Goal: Task Accomplishment & Management: Use online tool/utility

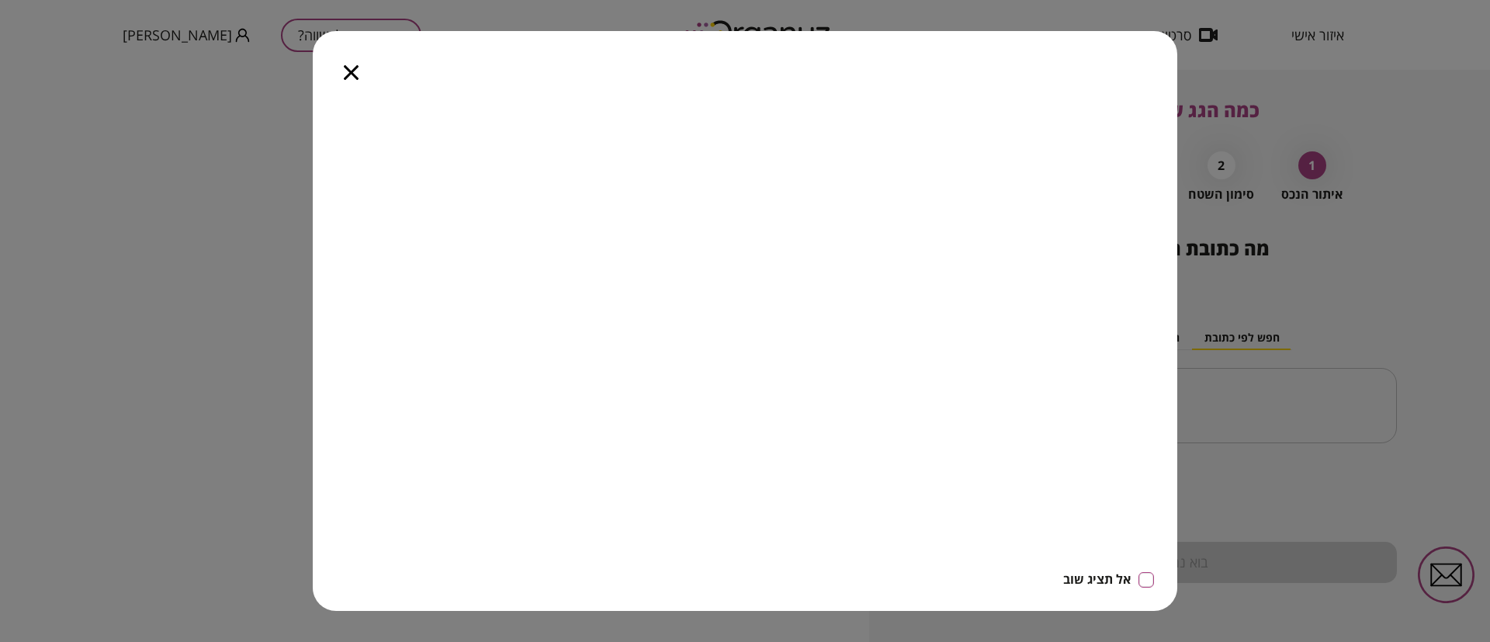
click at [355, 71] on icon "button" at bounding box center [351, 72] width 15 height 15
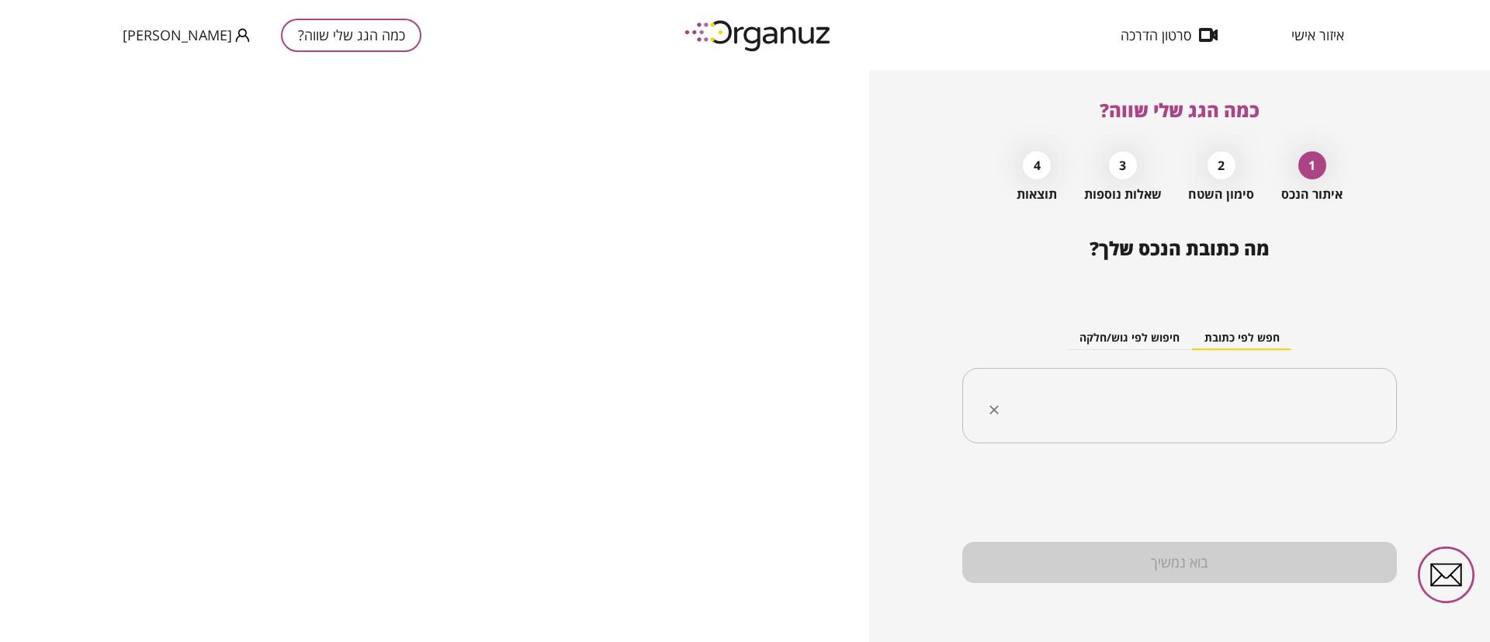
click at [1277, 399] on input "text" at bounding box center [1185, 405] width 386 height 39
paste input "**********"
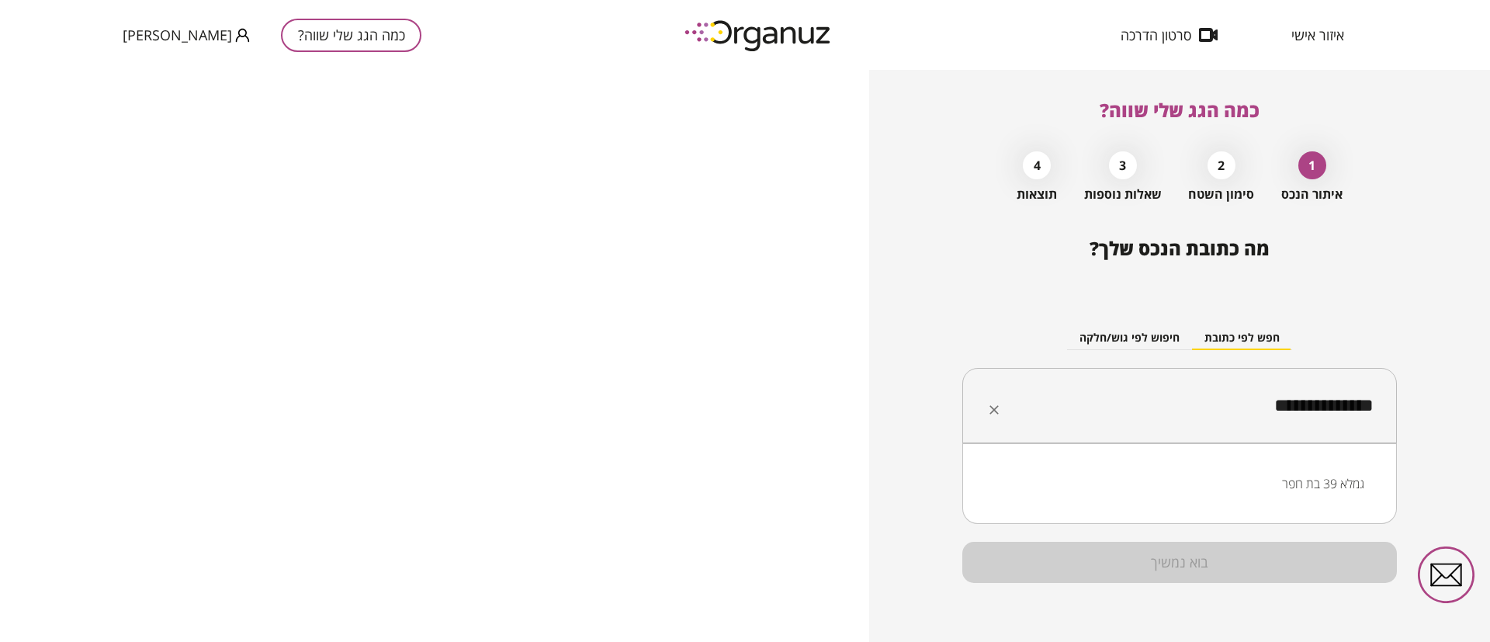
click at [1313, 485] on li "גמלא 39 בת חפר" at bounding box center [1179, 483] width 394 height 28
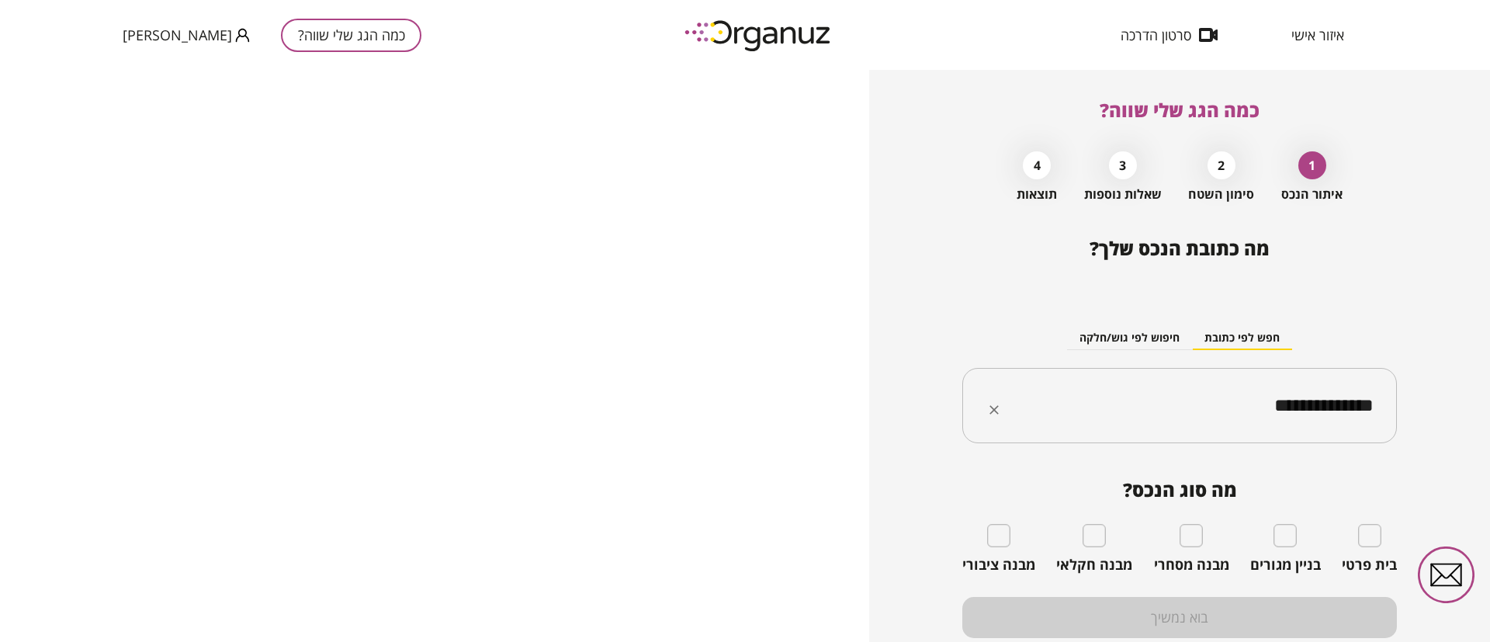
type input "**********"
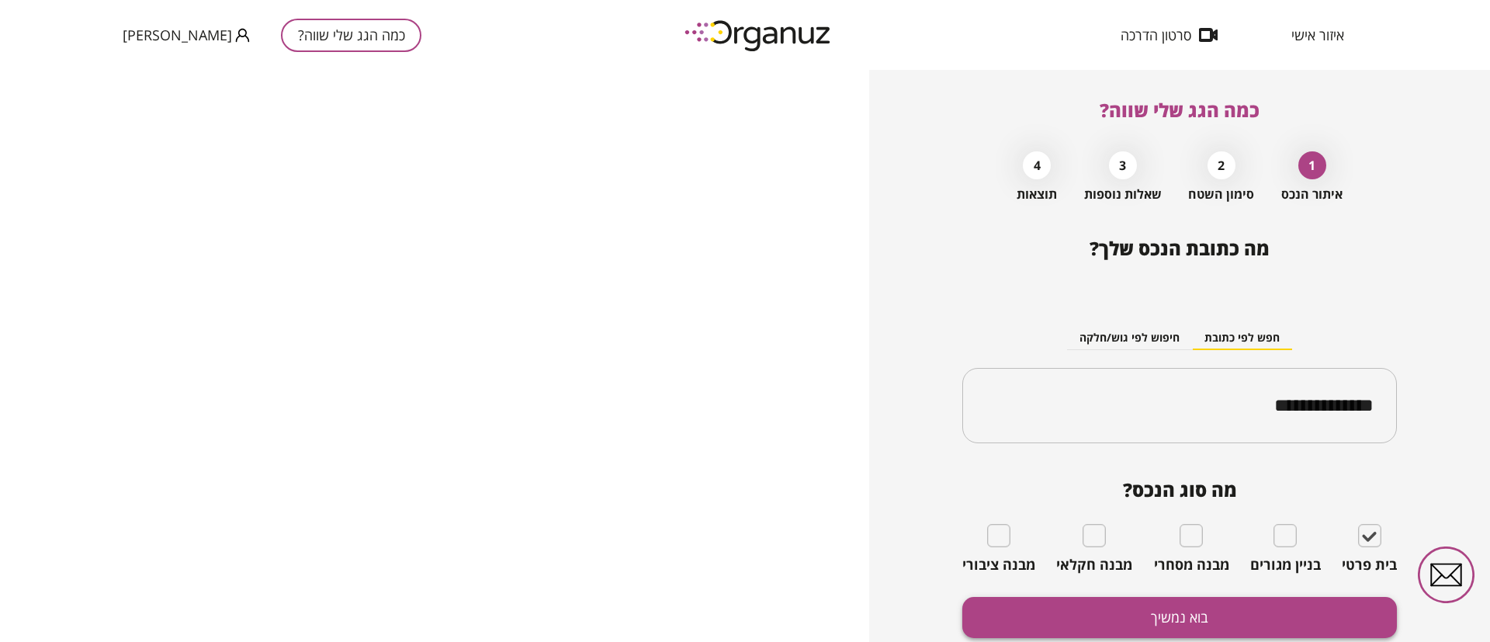
click at [1285, 608] on button "בוא נמשיך" at bounding box center [1179, 617] width 435 height 41
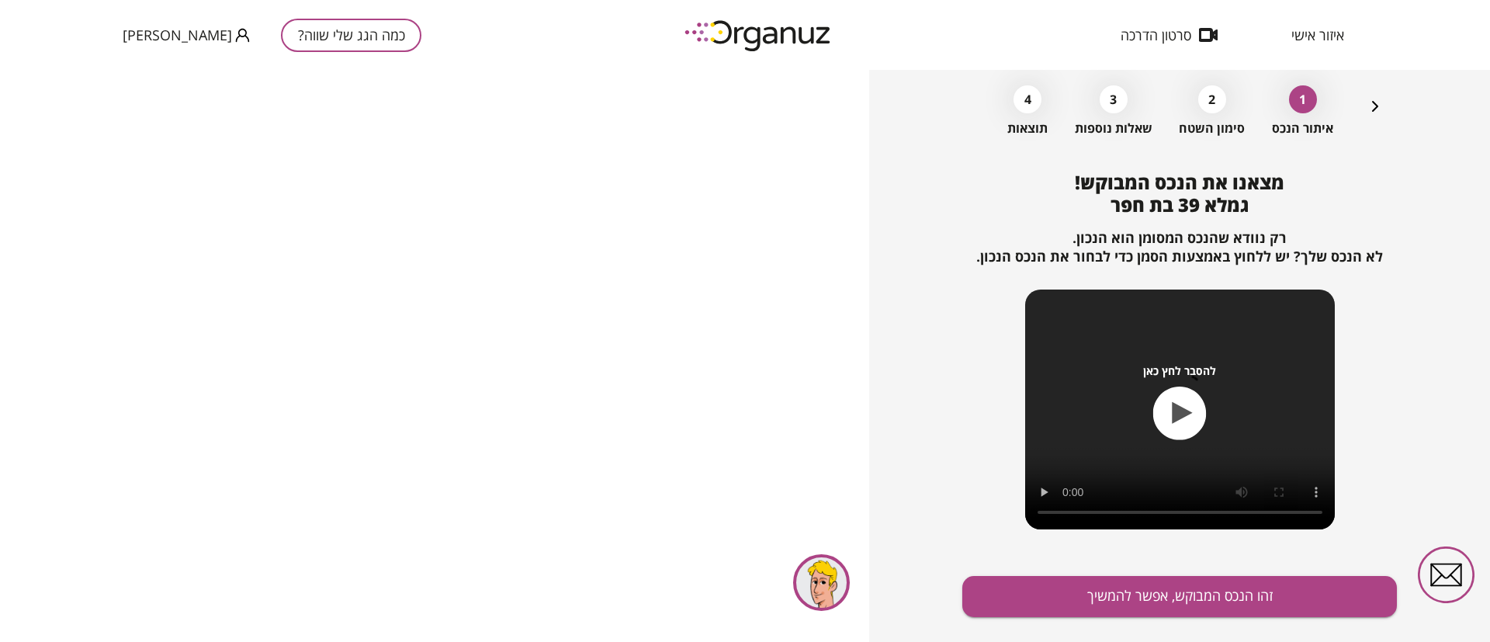
scroll to position [100, 0]
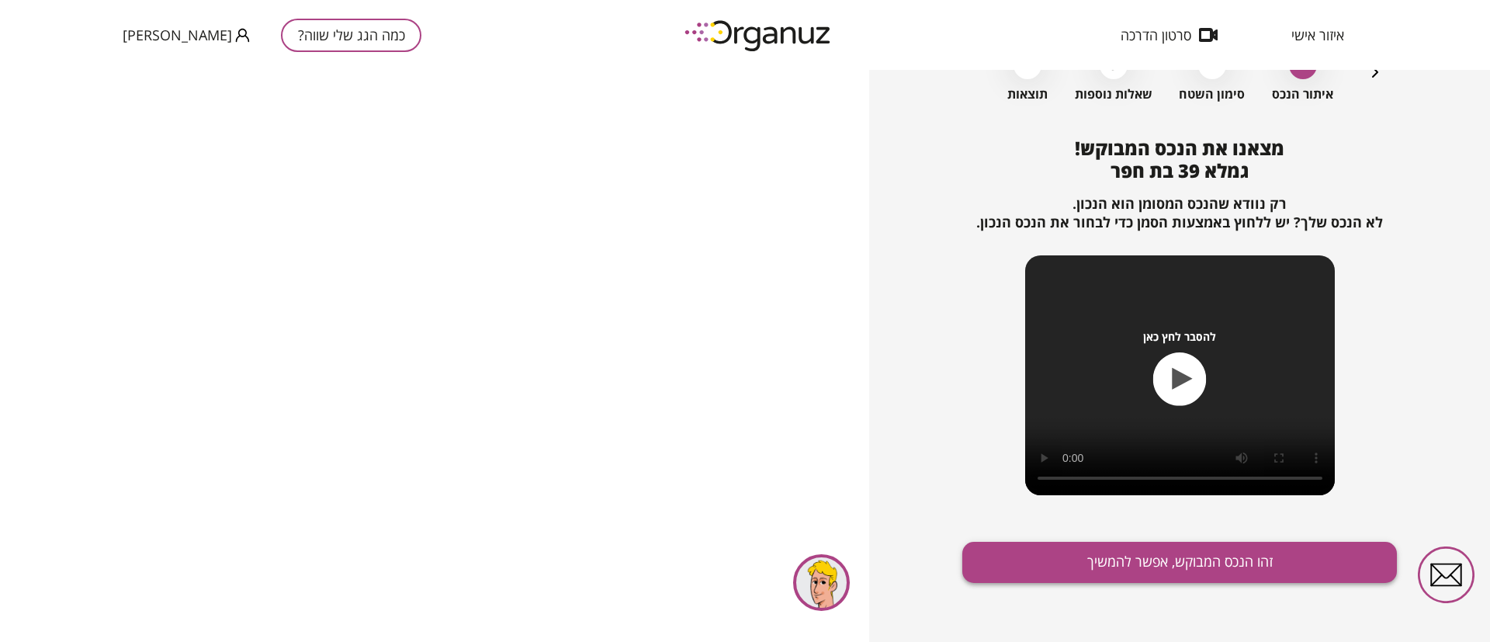
click at [1159, 552] on button "זהו הנכס המבוקש, אפשר להמשיך" at bounding box center [1179, 562] width 435 height 41
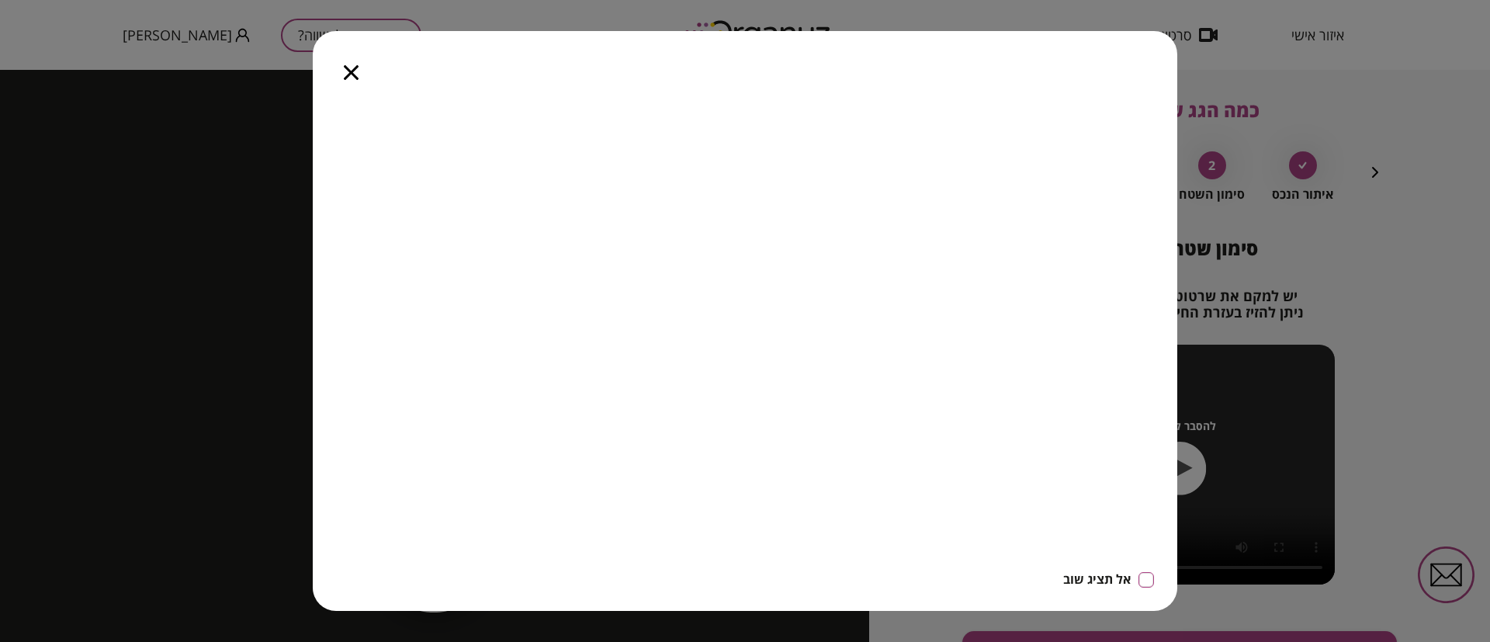
drag, startPoint x: 352, startPoint y: 74, endPoint x: 352, endPoint y: 5, distance: 69.1
click at [352, 74] on icon "button" at bounding box center [351, 72] width 15 height 15
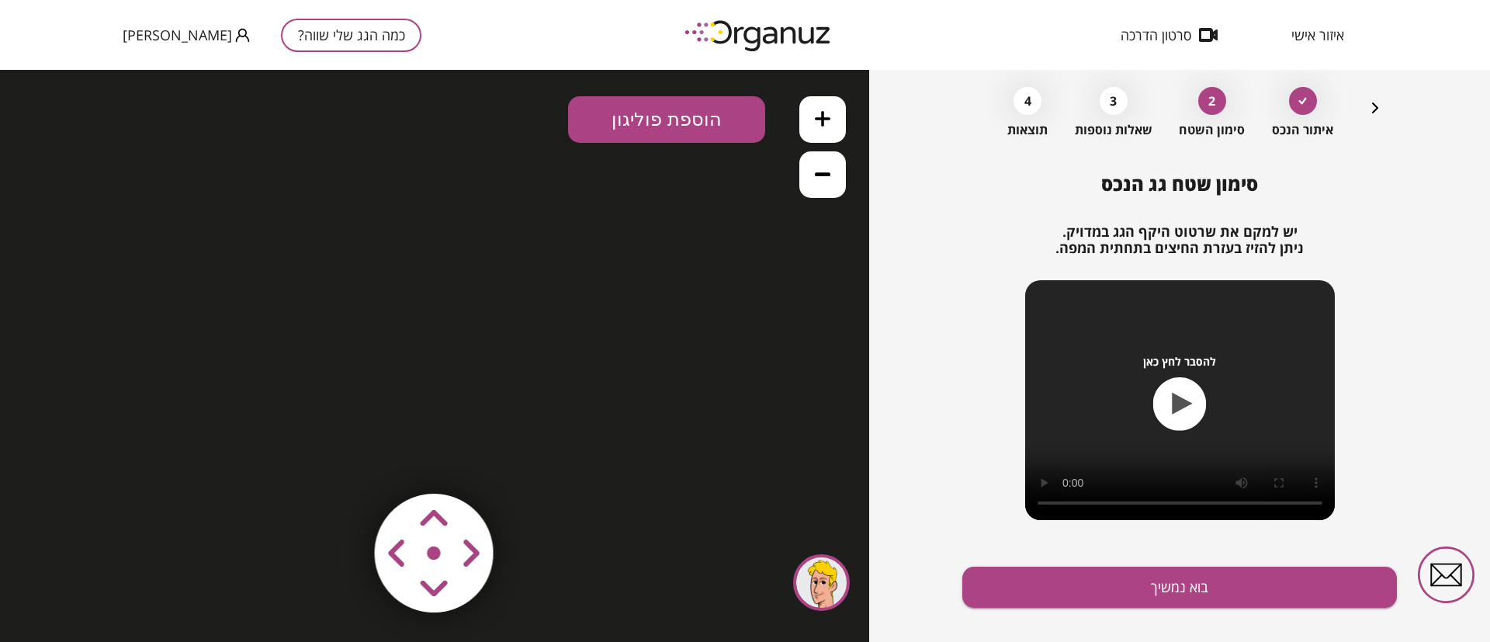
scroll to position [89, 0]
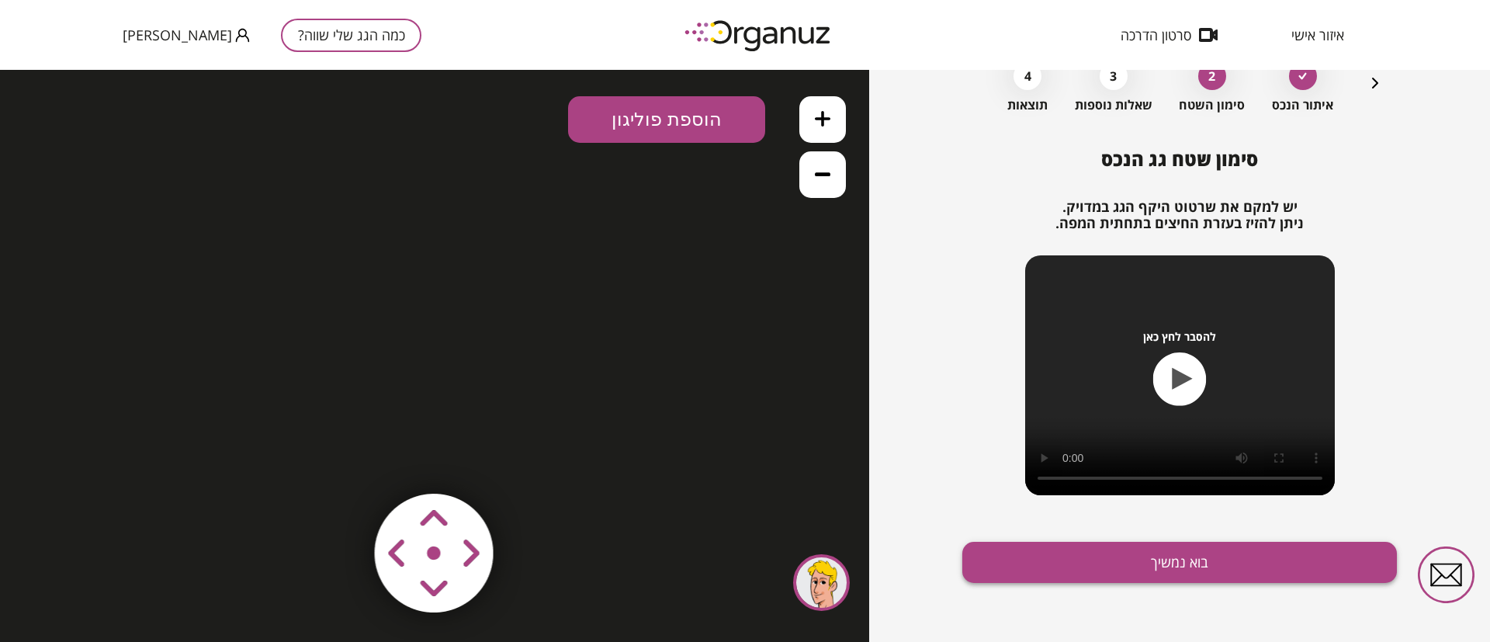
click at [1088, 559] on button "בוא נמשיך" at bounding box center [1179, 562] width 435 height 41
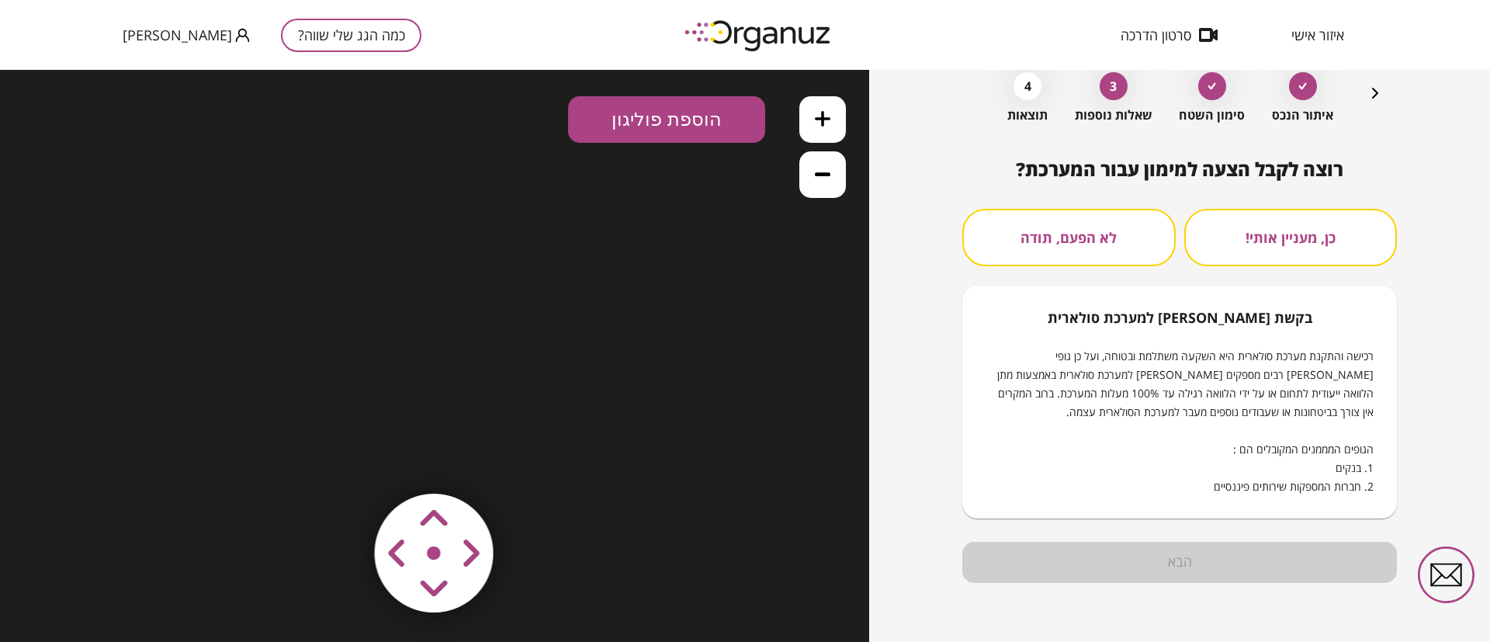
scroll to position [79, 0]
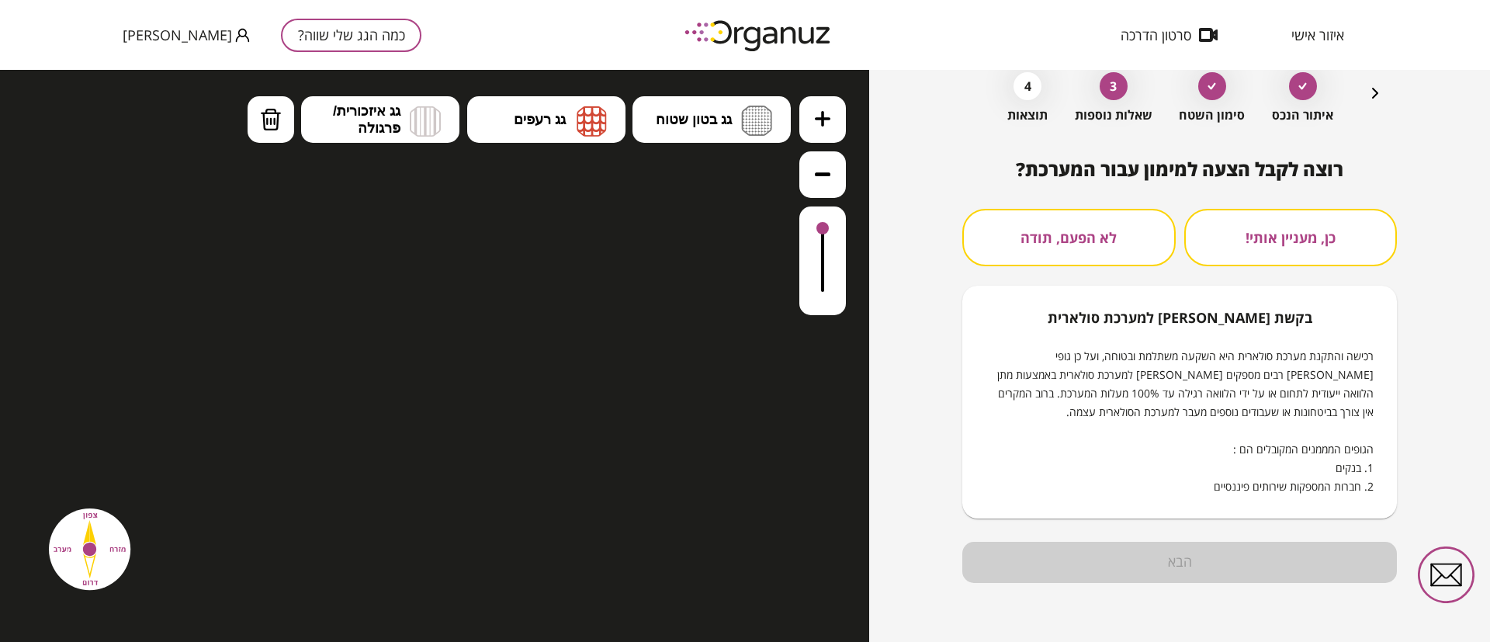
click at [1377, 87] on icon "button" at bounding box center [1375, 93] width 19 height 19
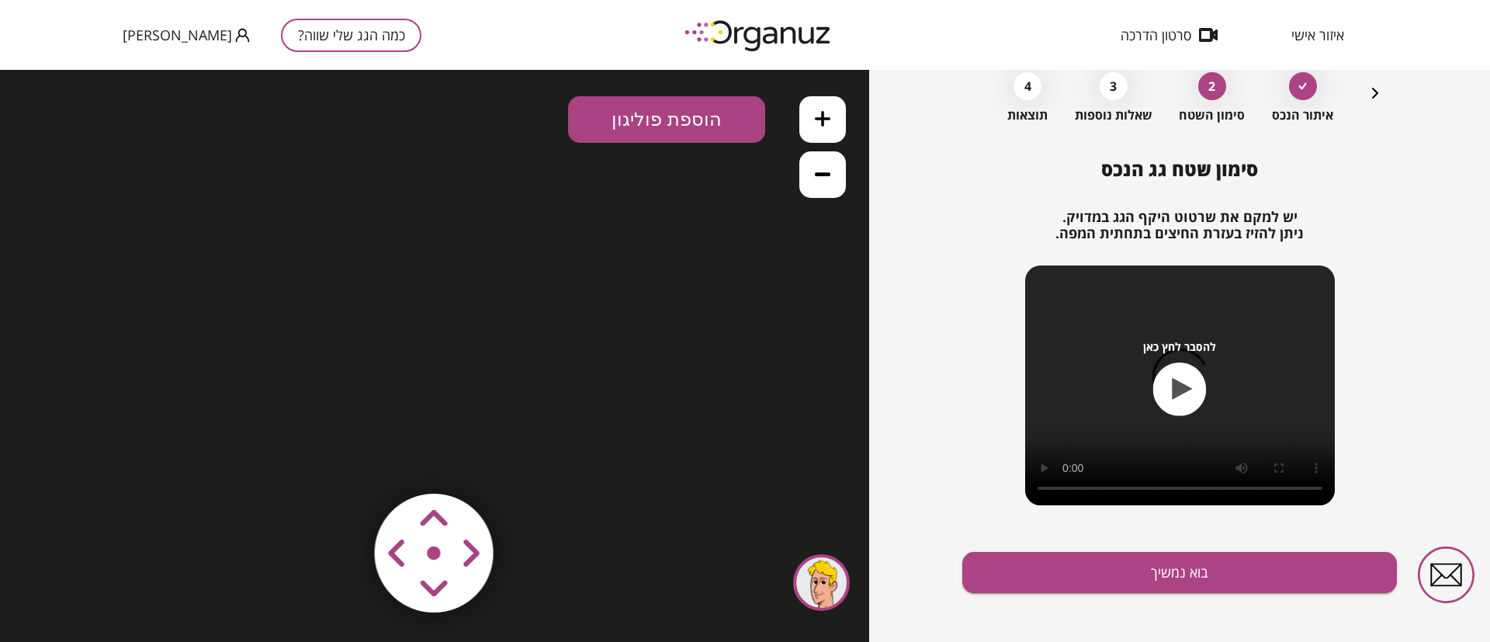
click at [1367, 96] on icon "button" at bounding box center [1375, 93] width 19 height 19
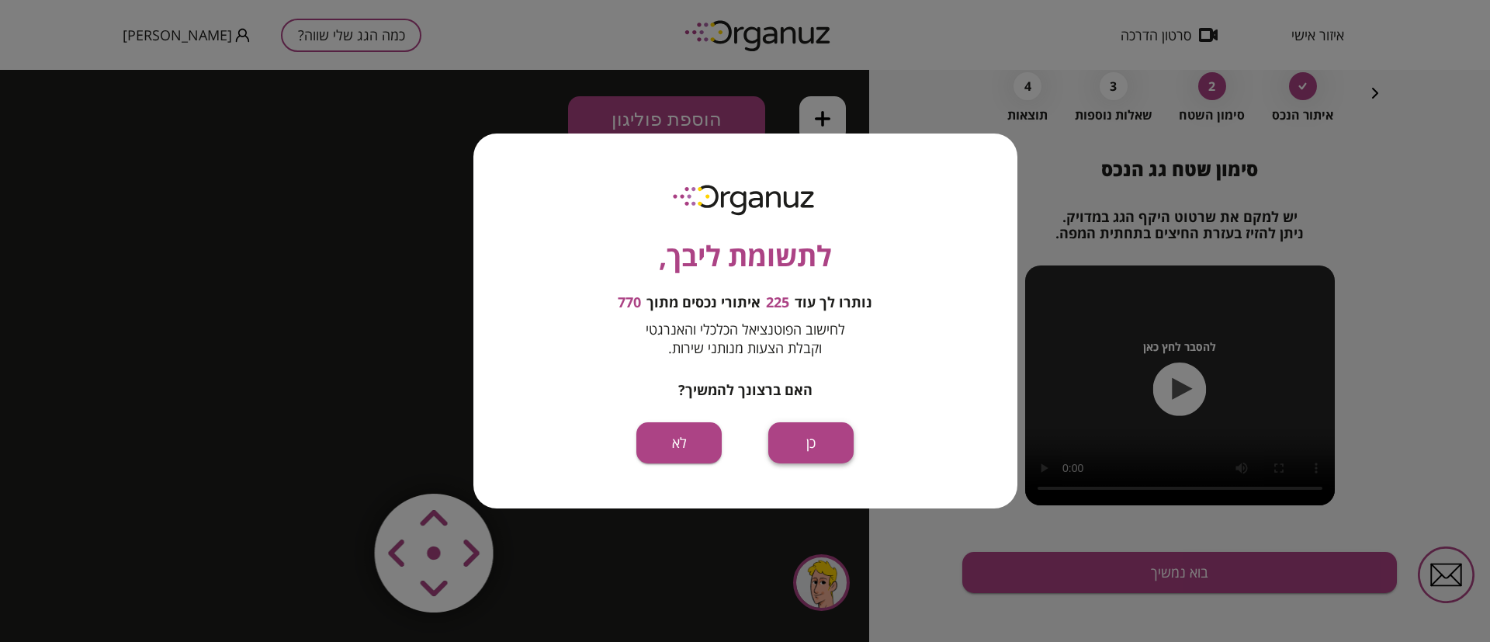
click at [806, 448] on button "כן" at bounding box center [810, 442] width 85 height 41
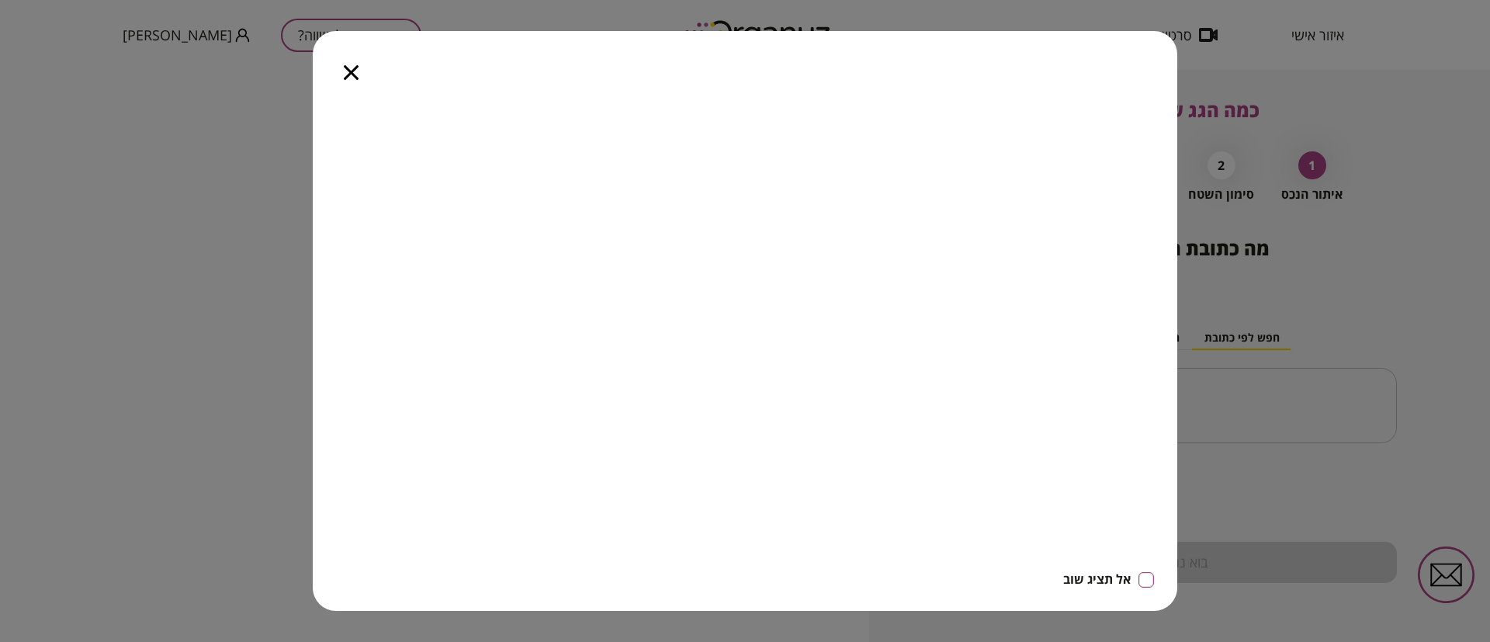
click at [349, 67] on icon "button" at bounding box center [351, 72] width 15 height 15
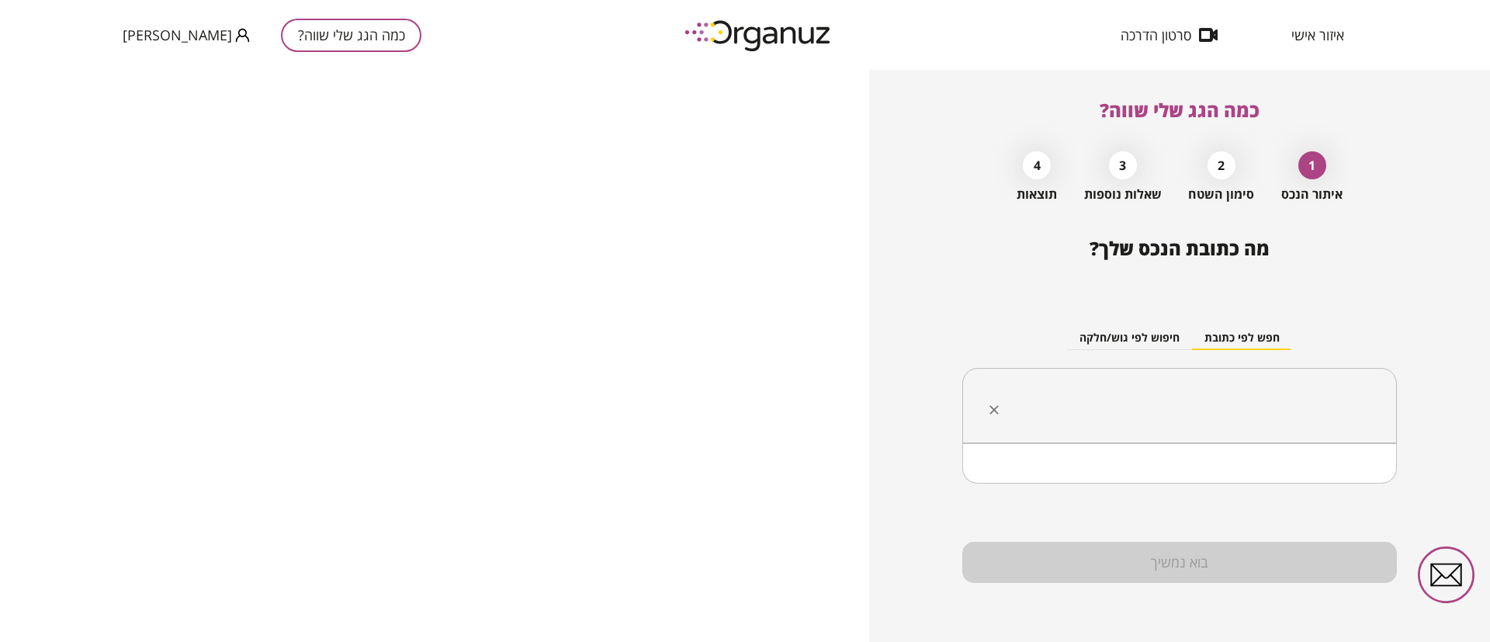
click at [1322, 411] on input "text" at bounding box center [1185, 405] width 386 height 39
paste input "**********"
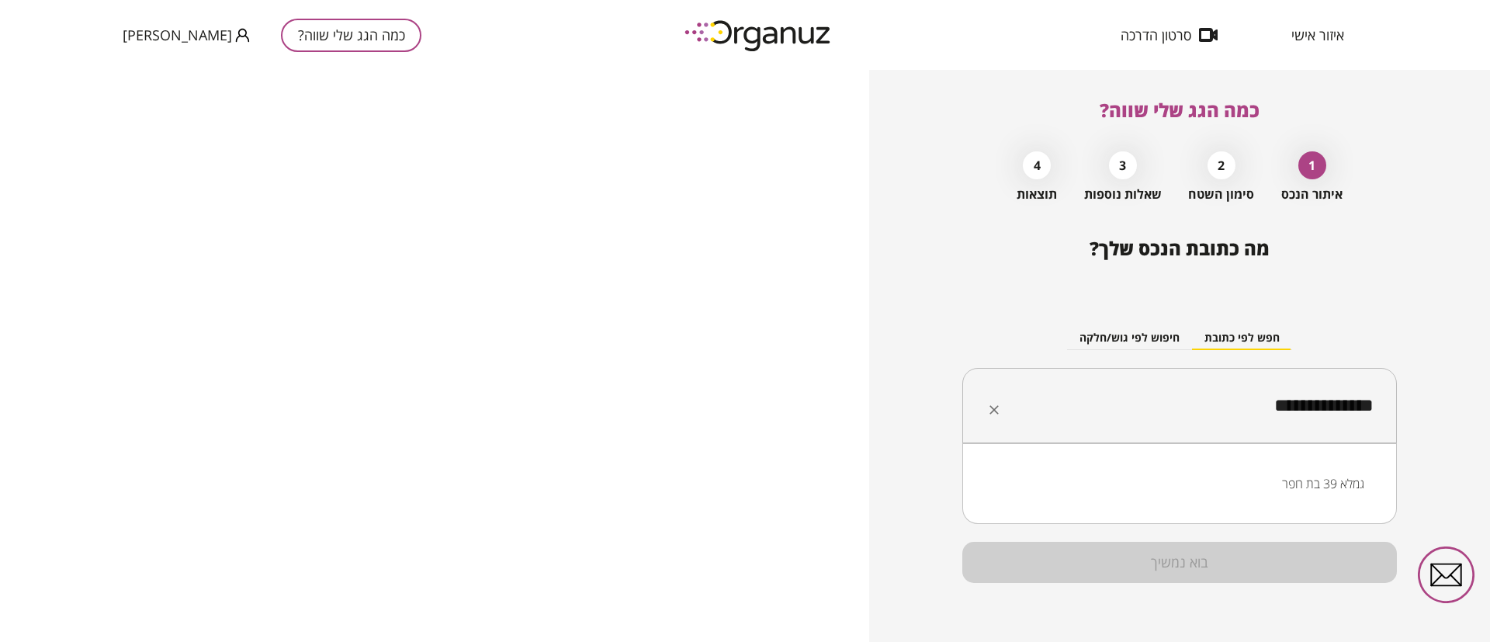
click at [1335, 487] on li "גמלא 39 בת חפר" at bounding box center [1179, 483] width 394 height 28
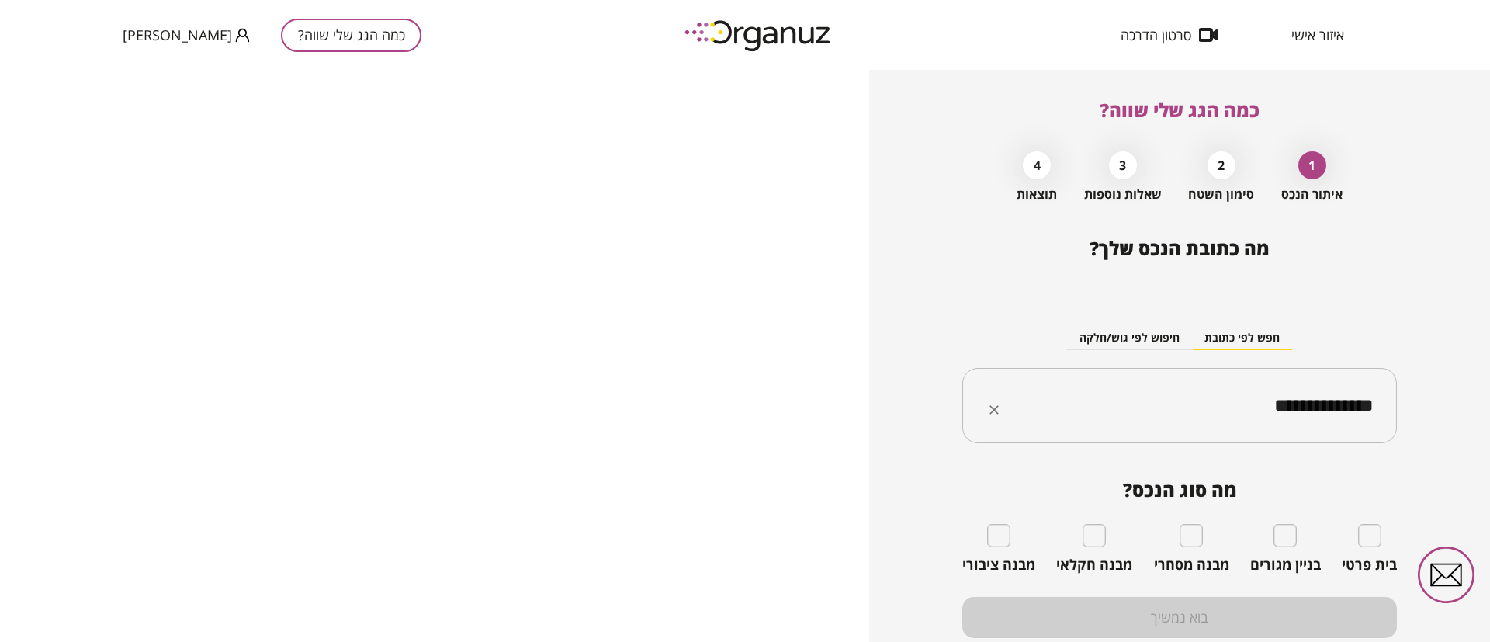
type input "**********"
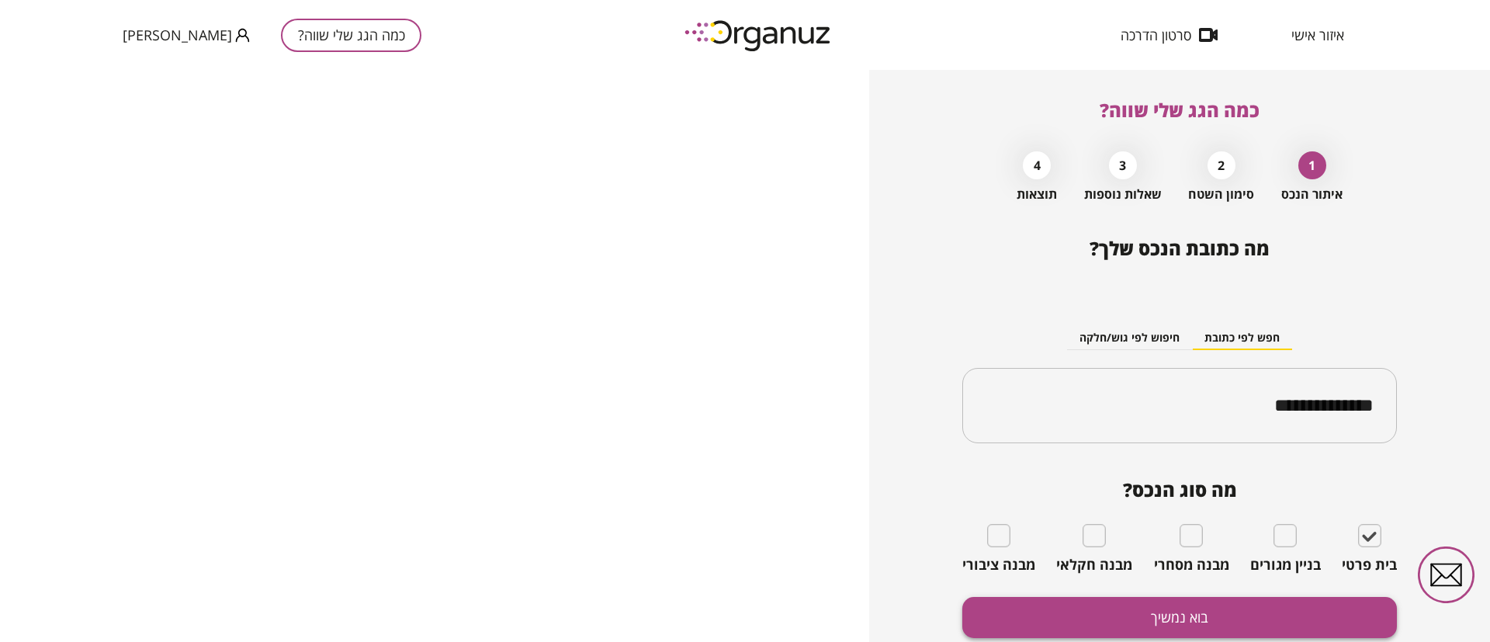
click at [1235, 604] on button "בוא נמשיך" at bounding box center [1179, 617] width 435 height 41
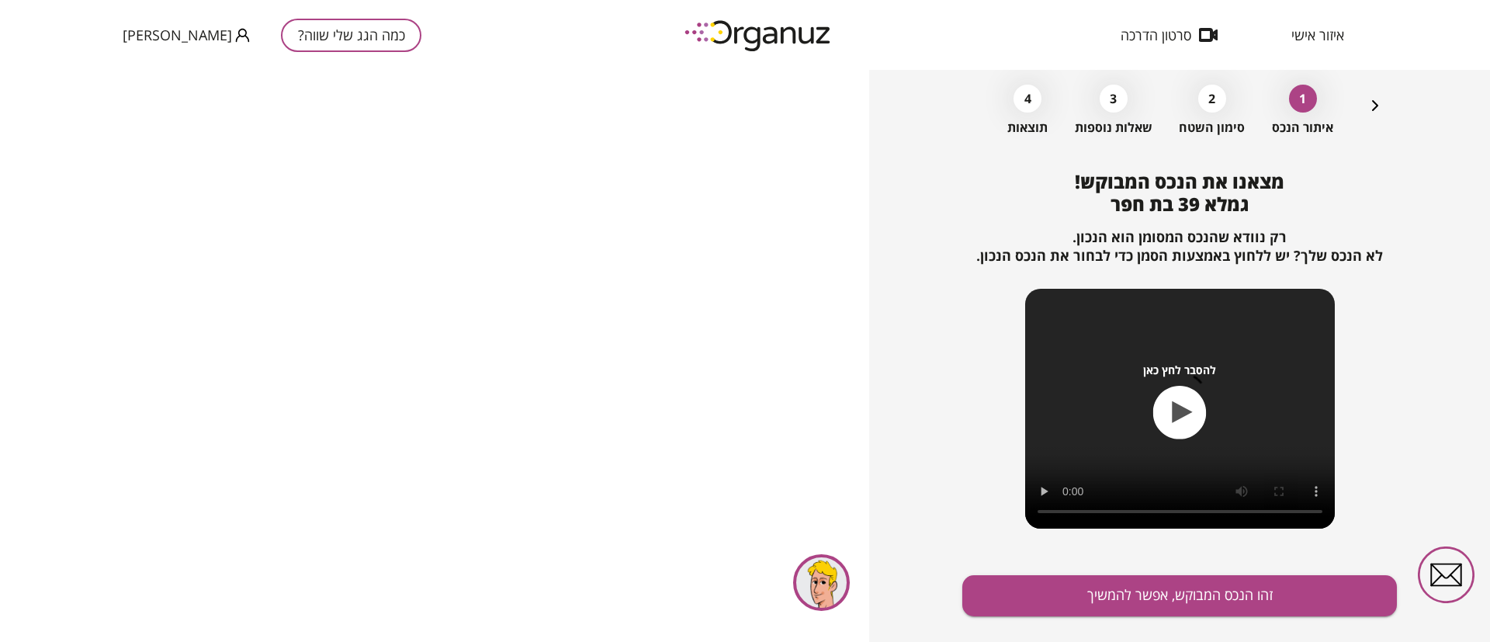
scroll to position [100, 0]
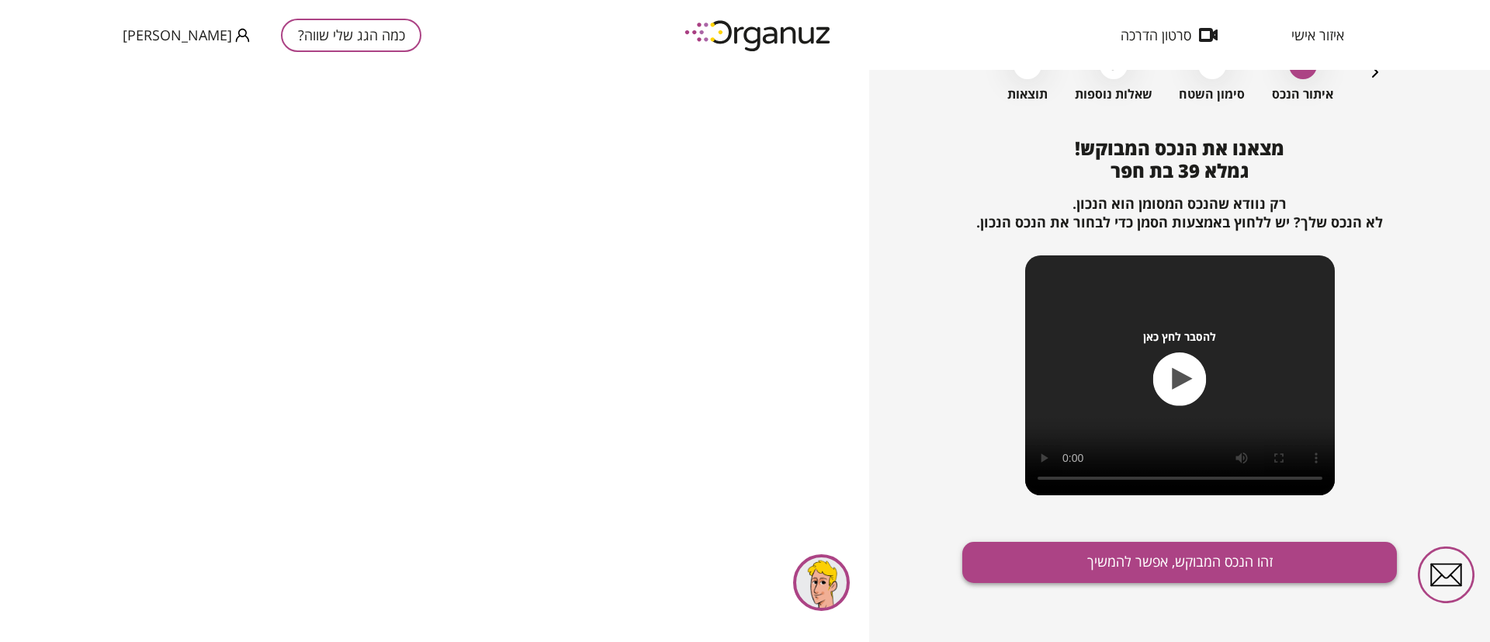
click at [1230, 566] on button "זהו הנכס המבוקש, אפשר להמשיך" at bounding box center [1179, 562] width 435 height 41
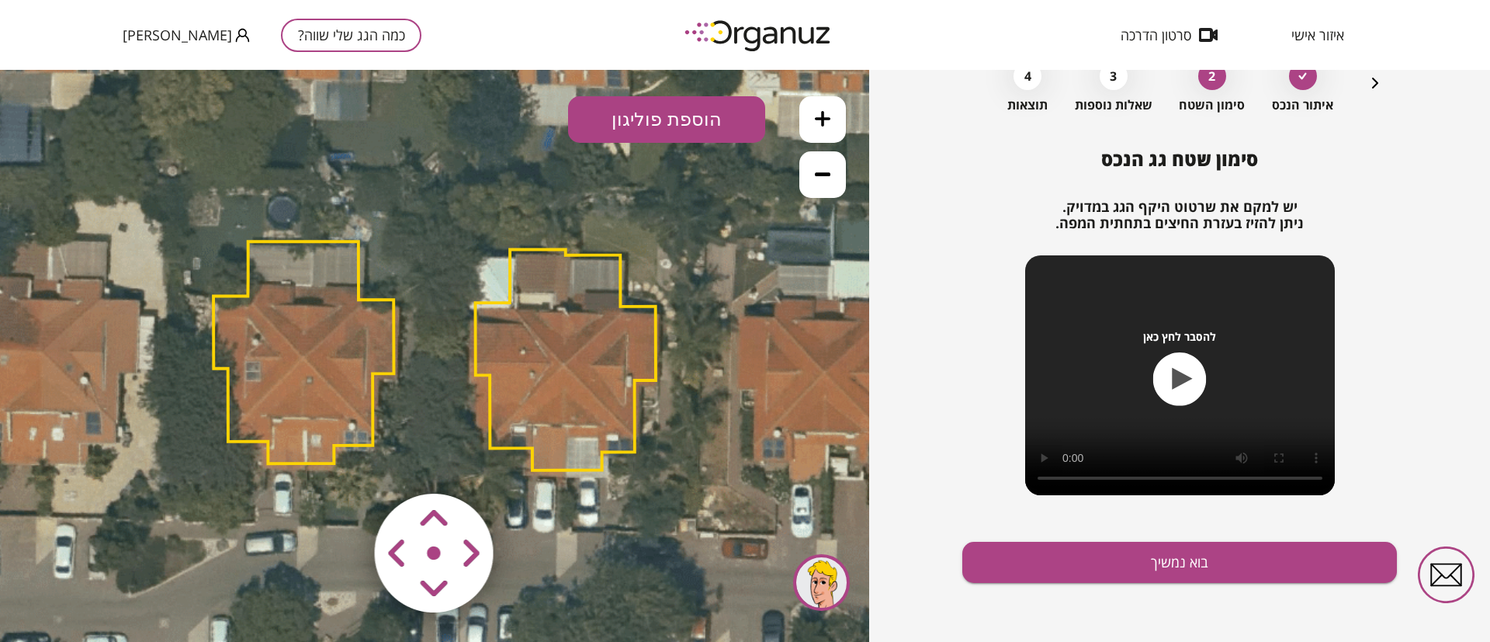
click at [553, 387] on polygon at bounding box center [566, 360] width 180 height 220
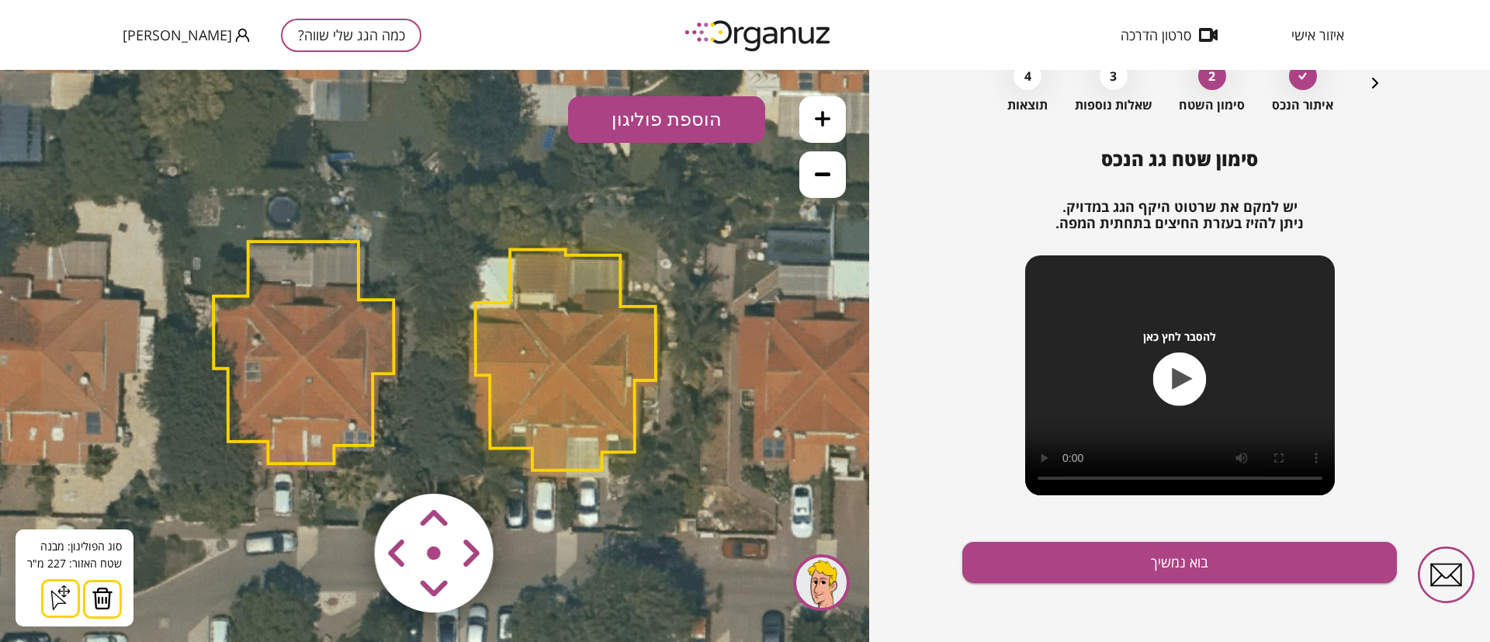
click at [106, 594] on img at bounding box center [103, 598] width 22 height 23
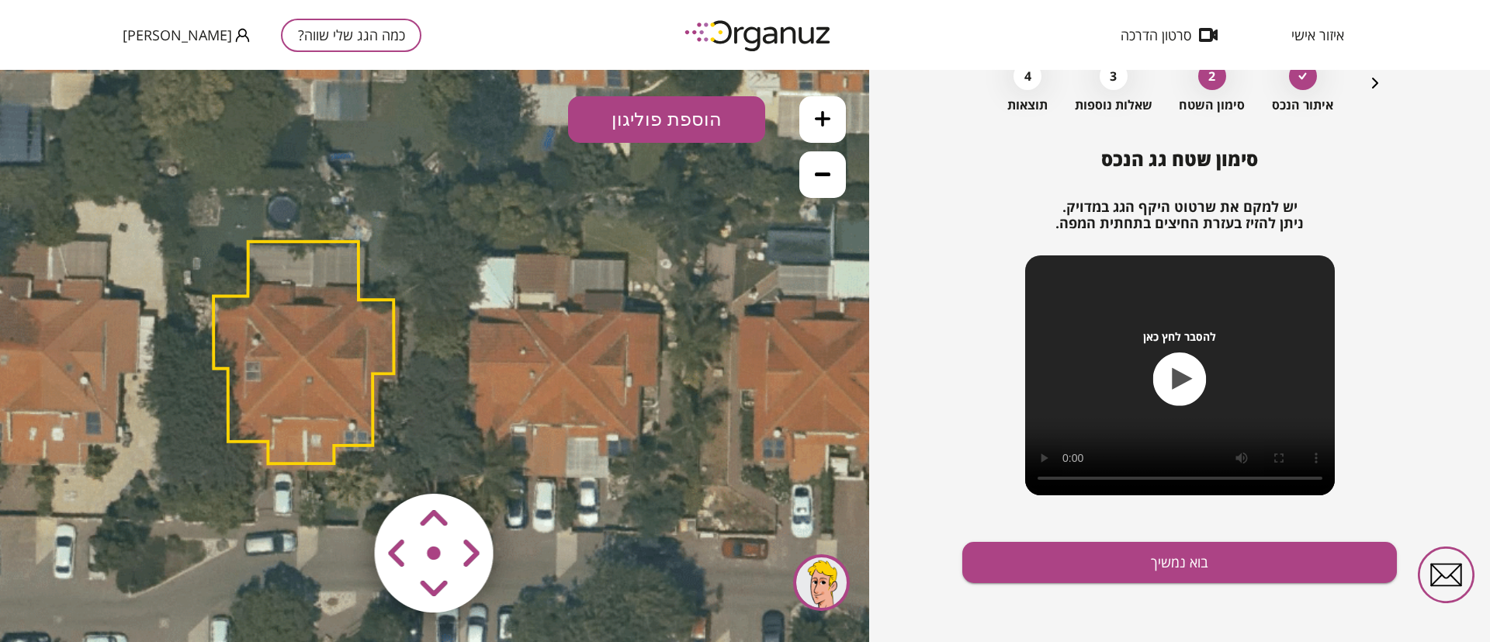
click at [314, 341] on polygon at bounding box center [303, 352] width 180 height 222
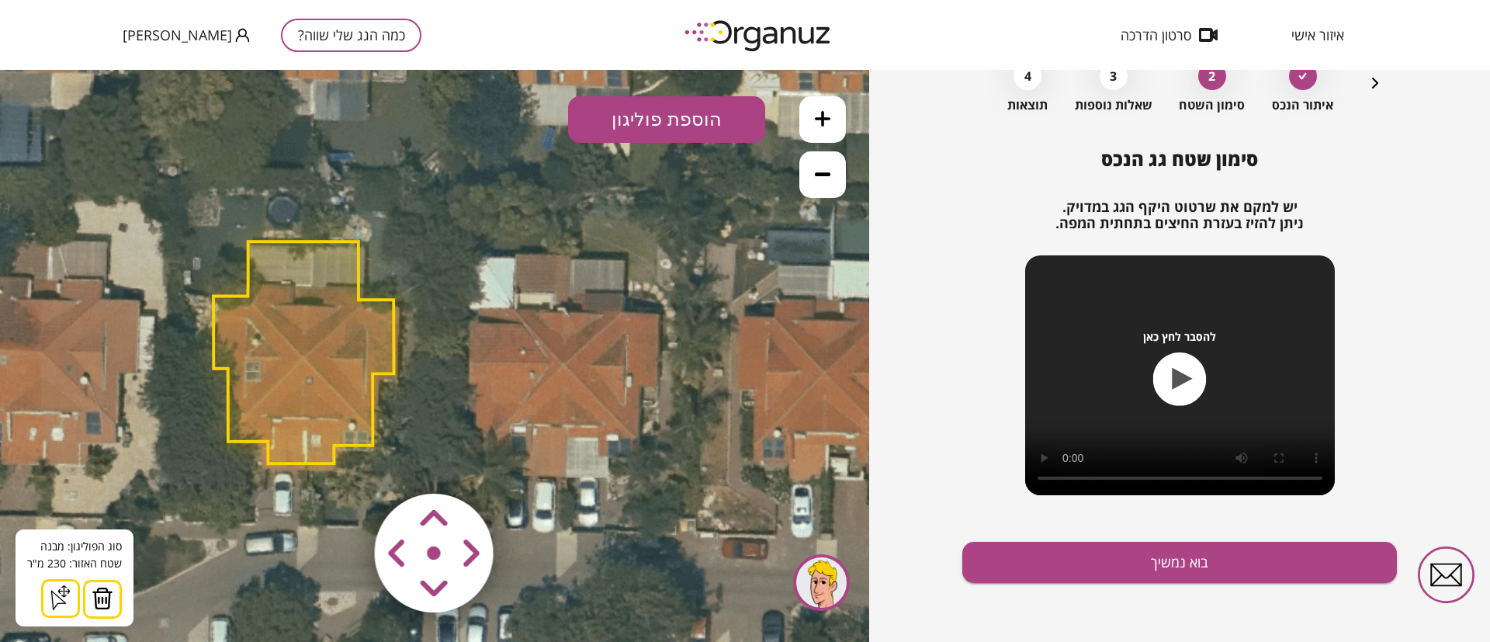
click at [99, 591] on img at bounding box center [103, 598] width 22 height 23
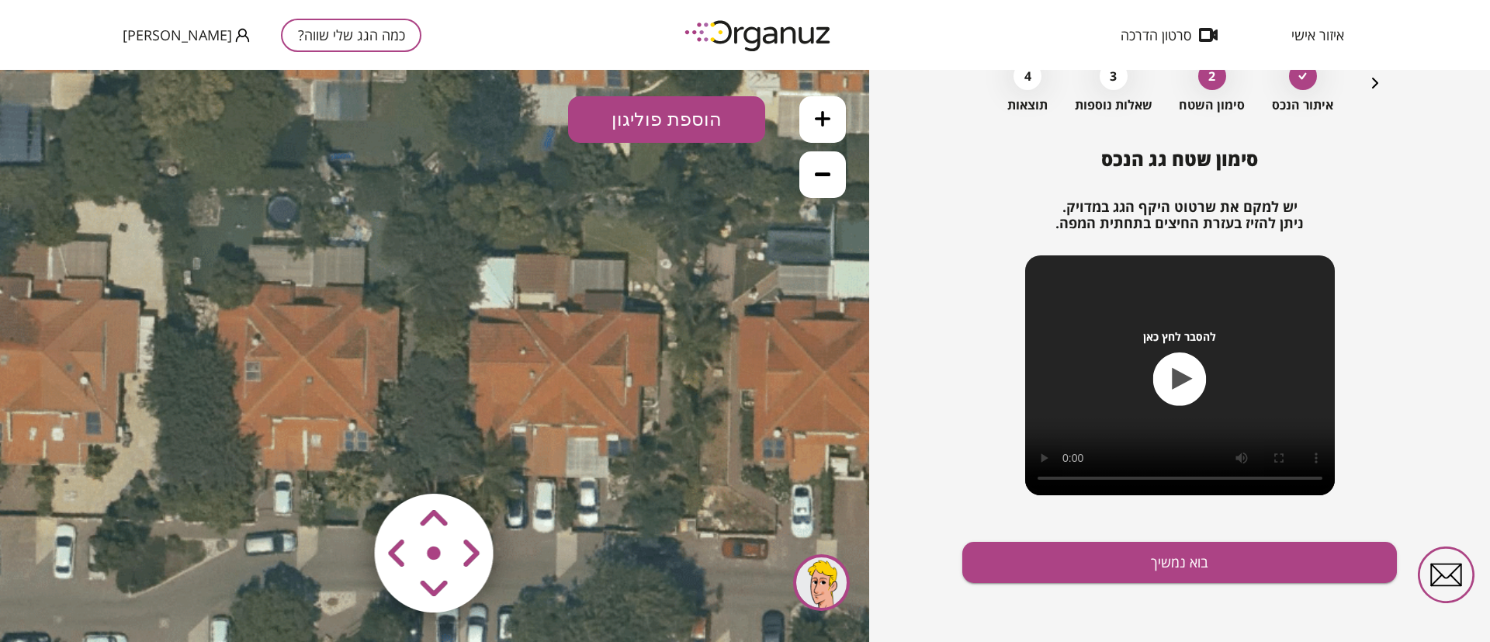
drag, startPoint x: 830, startPoint y: 95, endPoint x: 825, endPoint y: 108, distance: 13.6
click at [826, 106] on button at bounding box center [822, 119] width 47 height 47
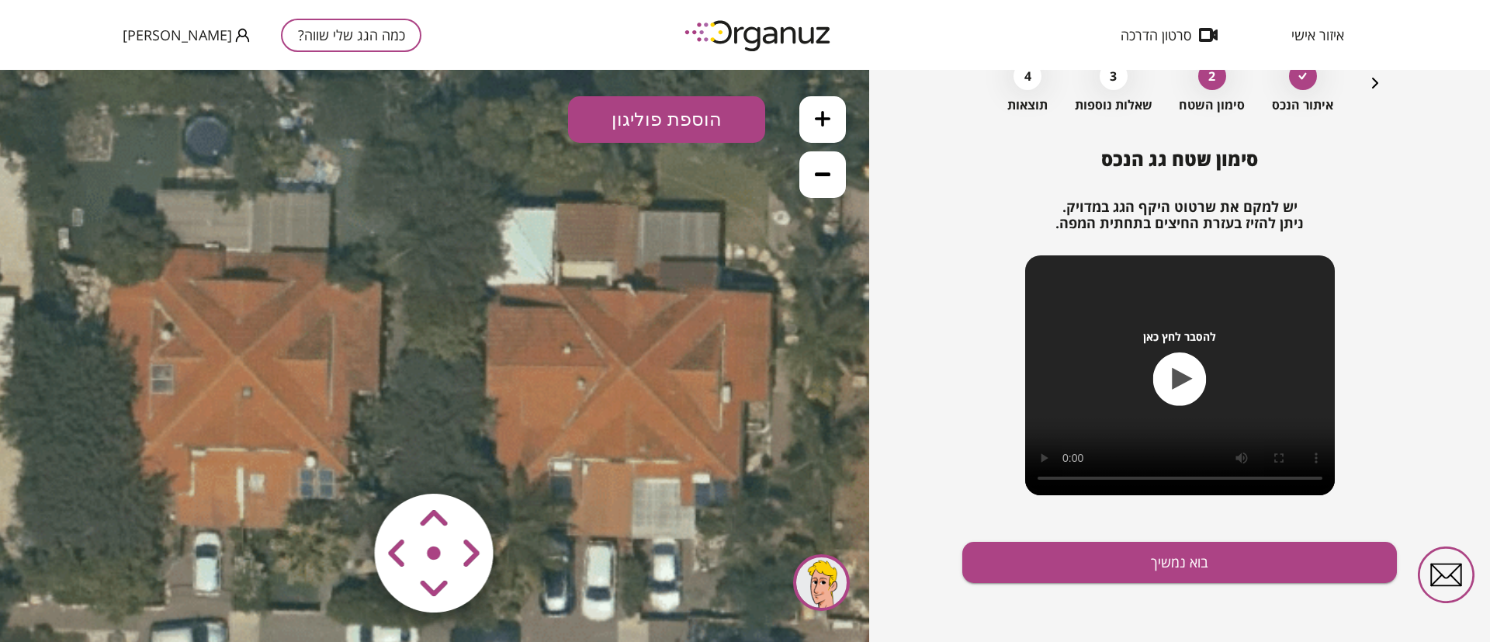
click at [824, 109] on button at bounding box center [822, 119] width 47 height 47
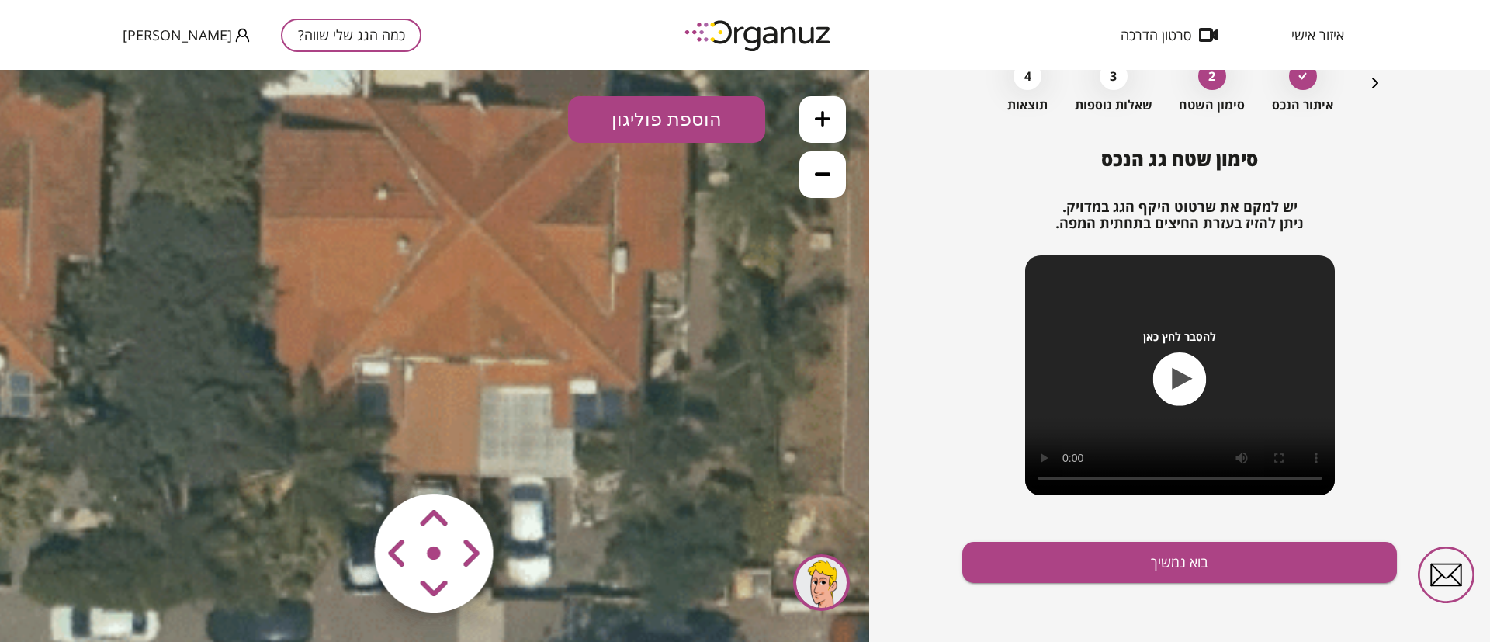
drag, startPoint x: 753, startPoint y: 368, endPoint x: 492, endPoint y: 213, distance: 303.0
click at [494, 213] on icon at bounding box center [176, 197] width 3064 height 3064
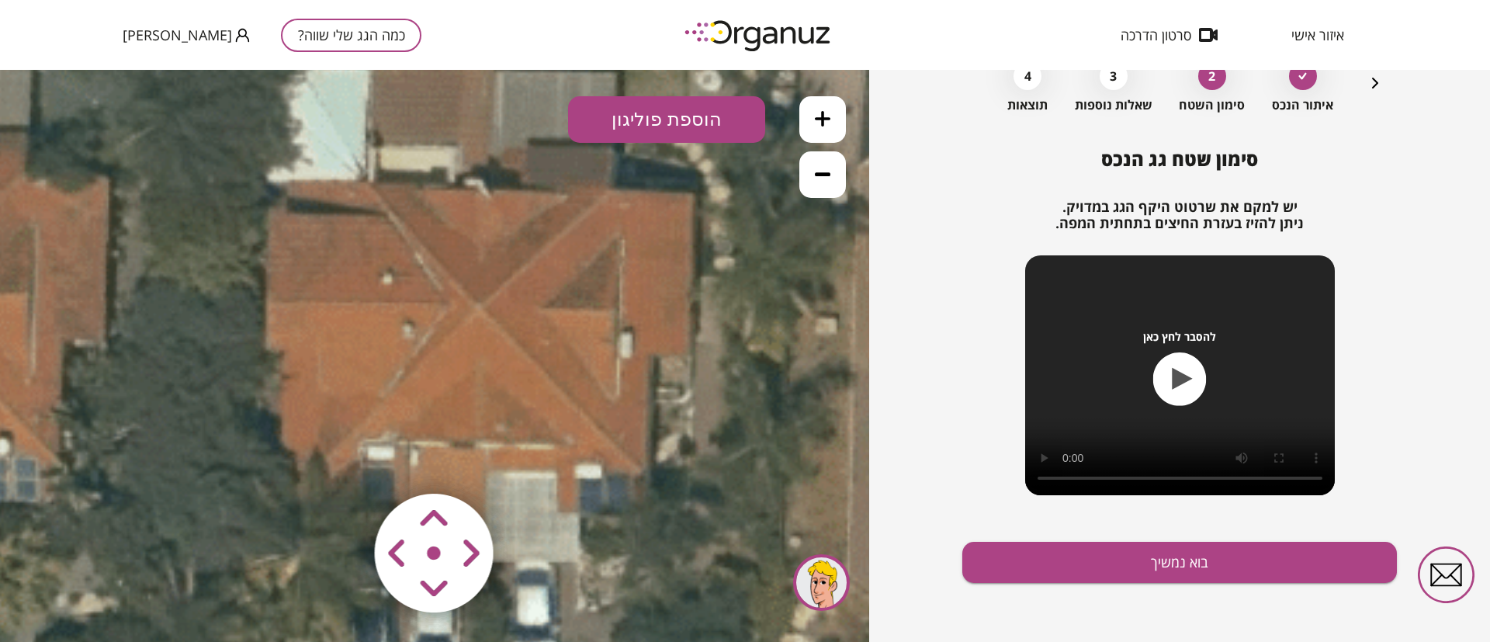
drag, startPoint x: 651, startPoint y: 353, endPoint x: 665, endPoint y: 453, distance: 101.1
click at [665, 453] on icon at bounding box center [182, 282] width 3064 height 3064
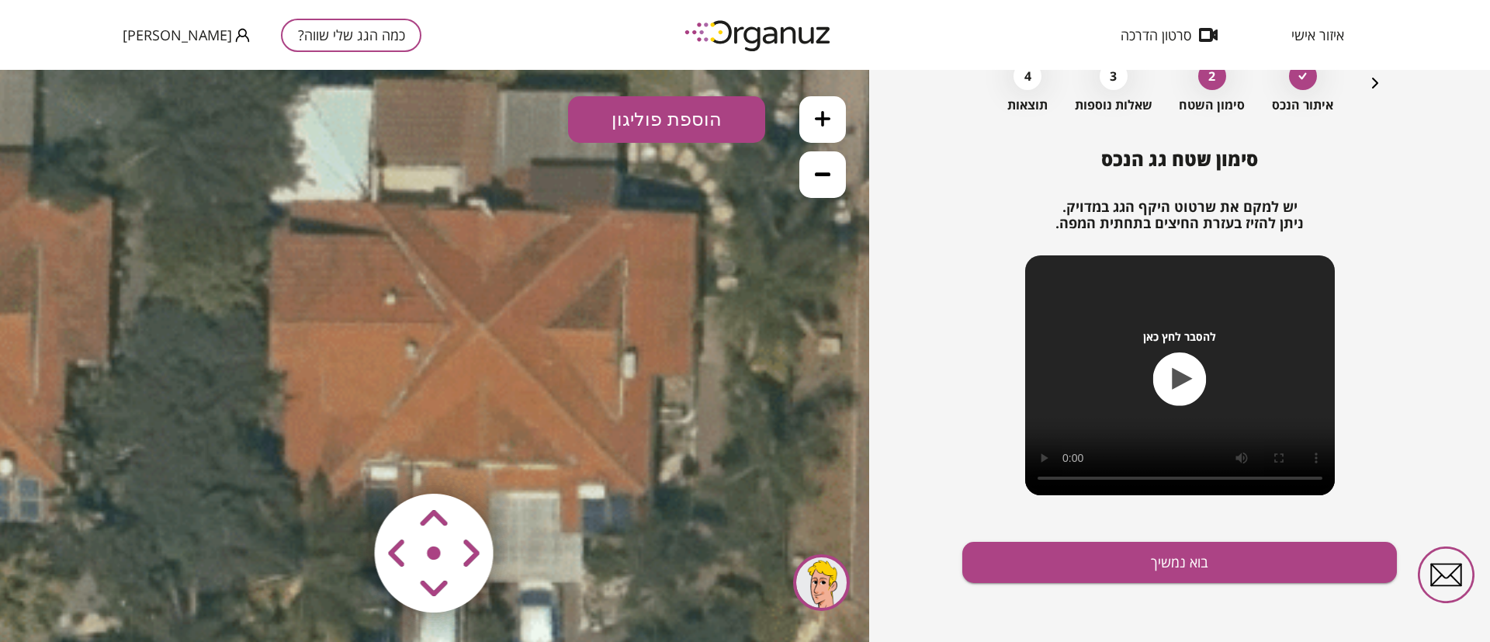
click at [813, 182] on button at bounding box center [822, 174] width 47 height 47
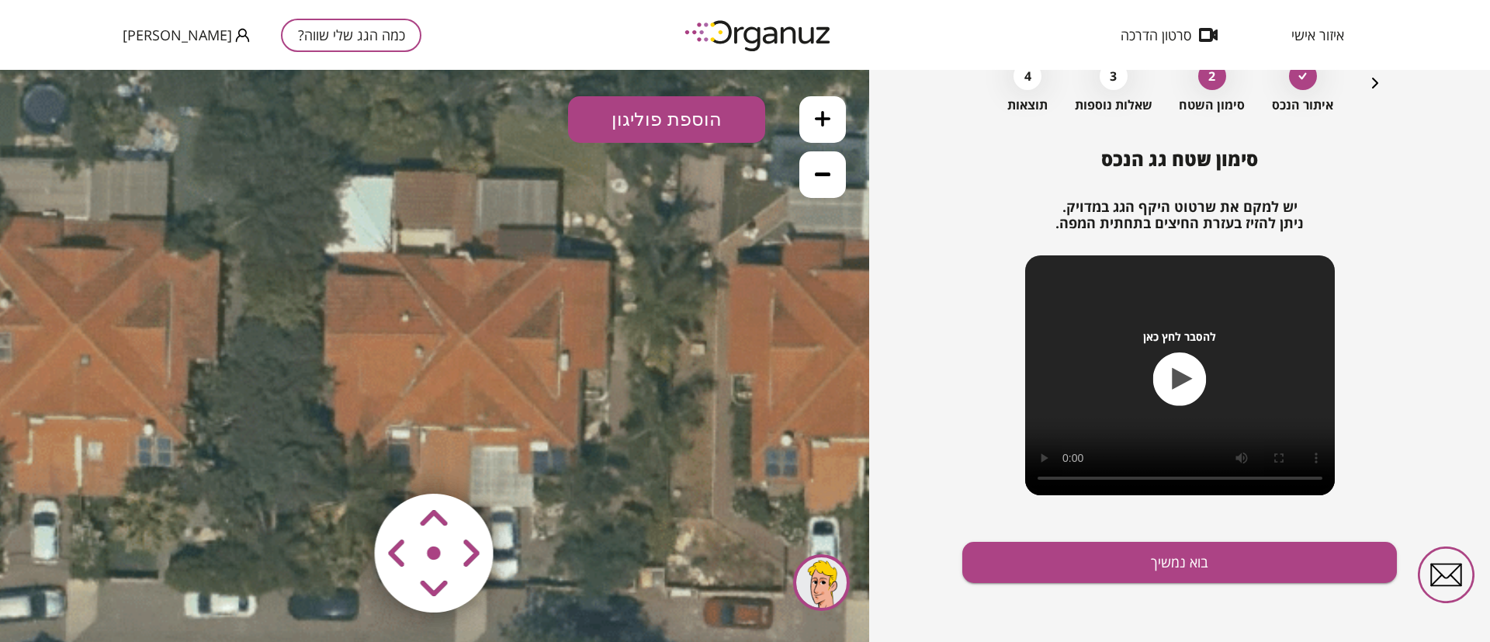
click at [1368, 81] on icon "button" at bounding box center [1375, 83] width 19 height 19
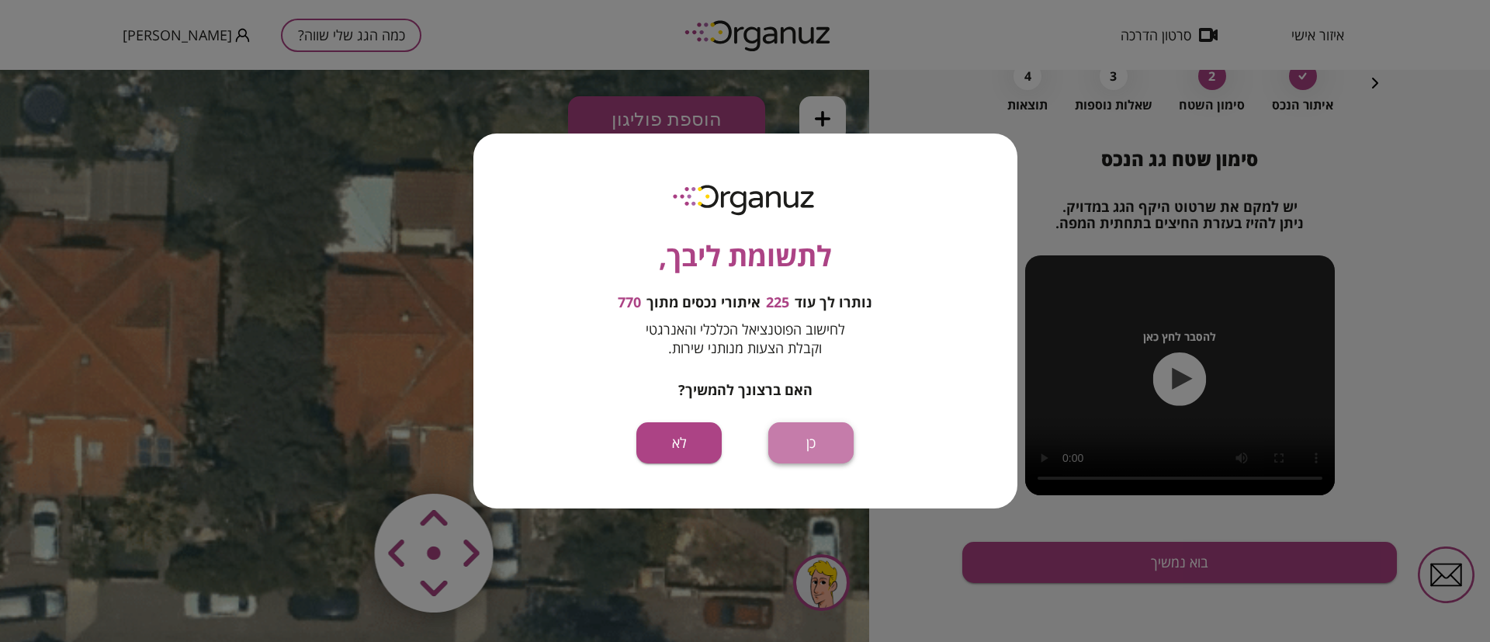
drag, startPoint x: 792, startPoint y: 438, endPoint x: 791, endPoint y: 365, distance: 73.0
click at [793, 440] on button "כן" at bounding box center [810, 442] width 85 height 41
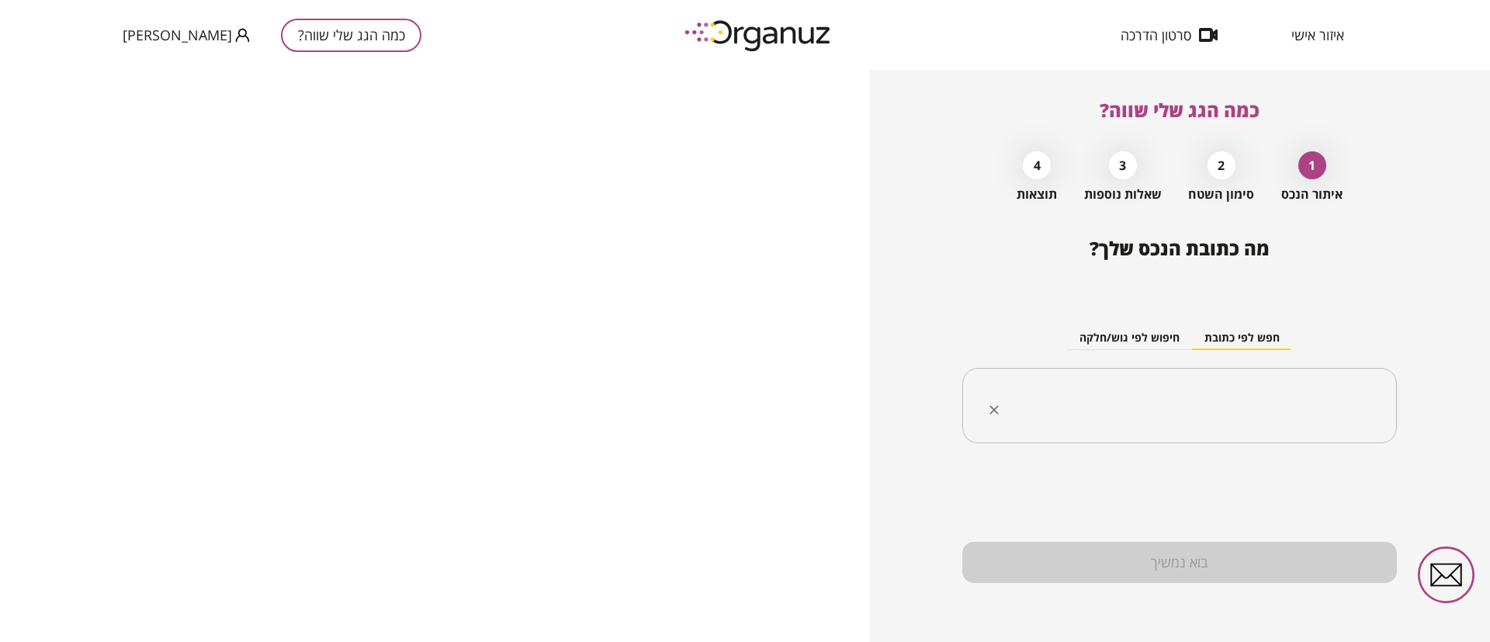
click at [1114, 411] on input "text" at bounding box center [1185, 405] width 386 height 39
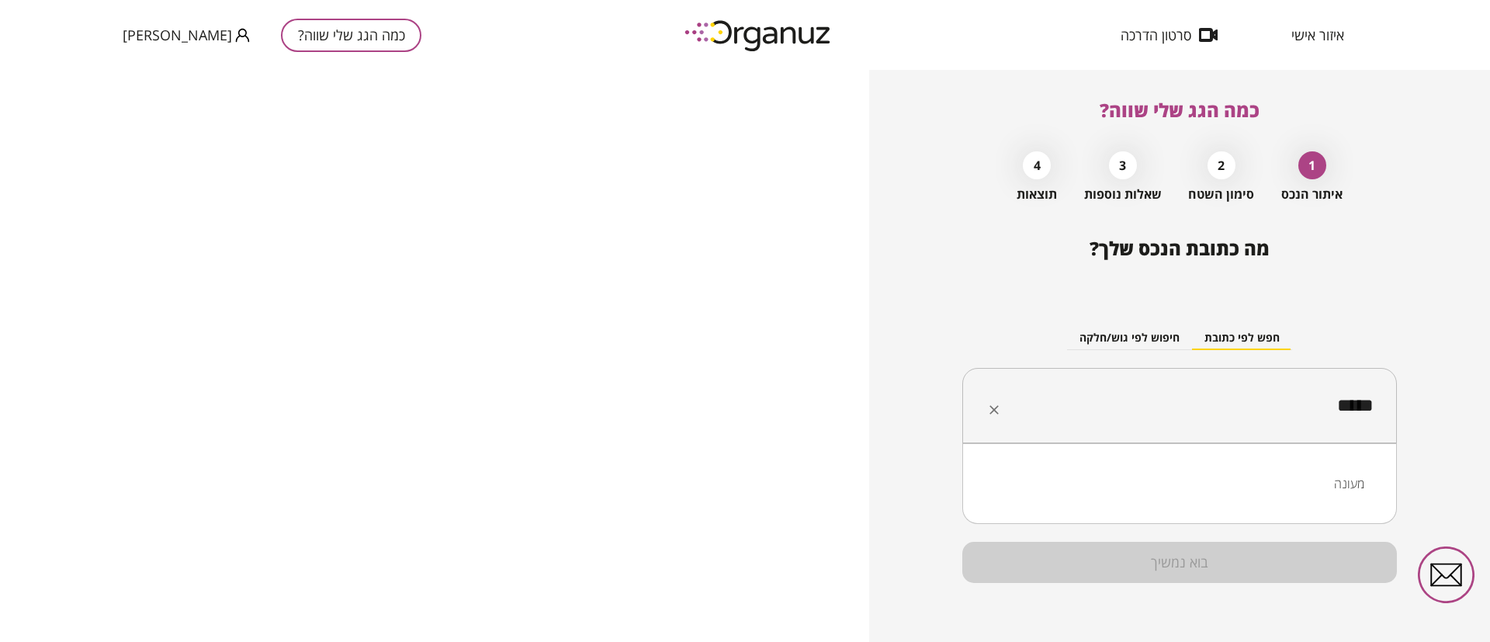
click at [1349, 480] on li "מעונה" at bounding box center [1179, 483] width 394 height 28
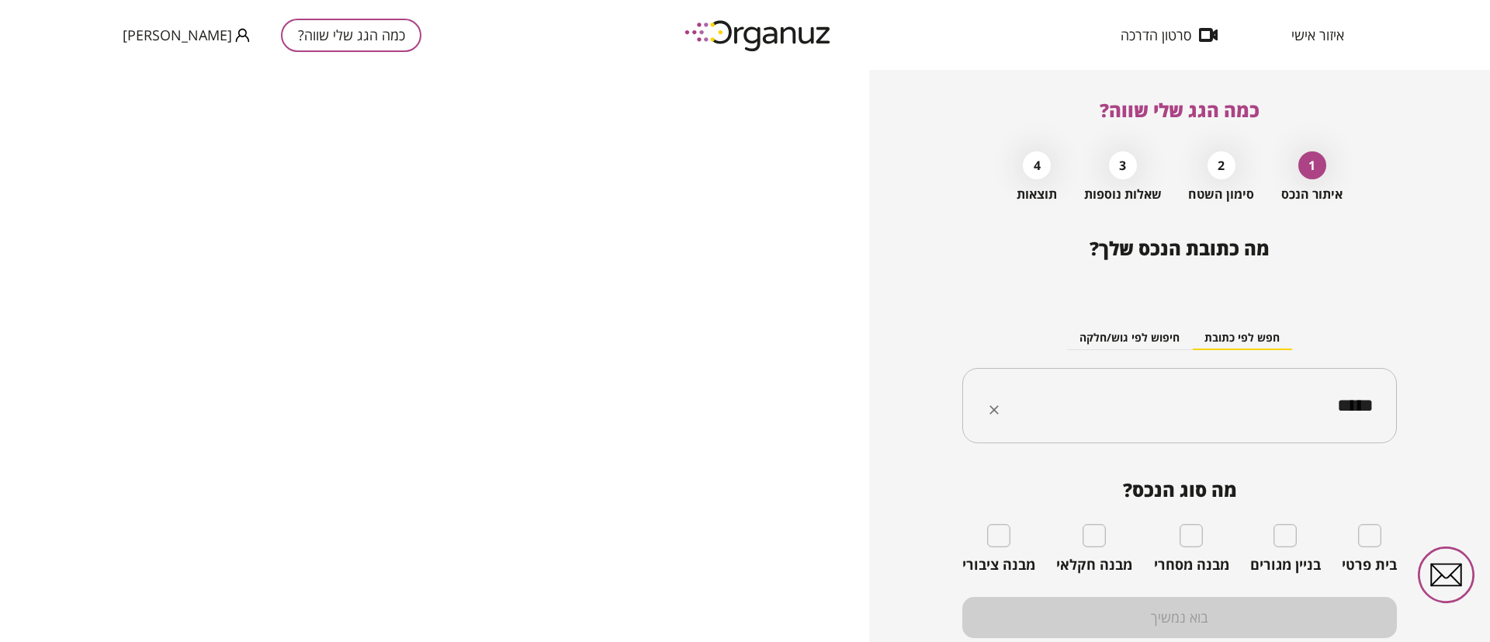
type input "*****"
